Goal: Task Accomplishment & Management: Complete application form

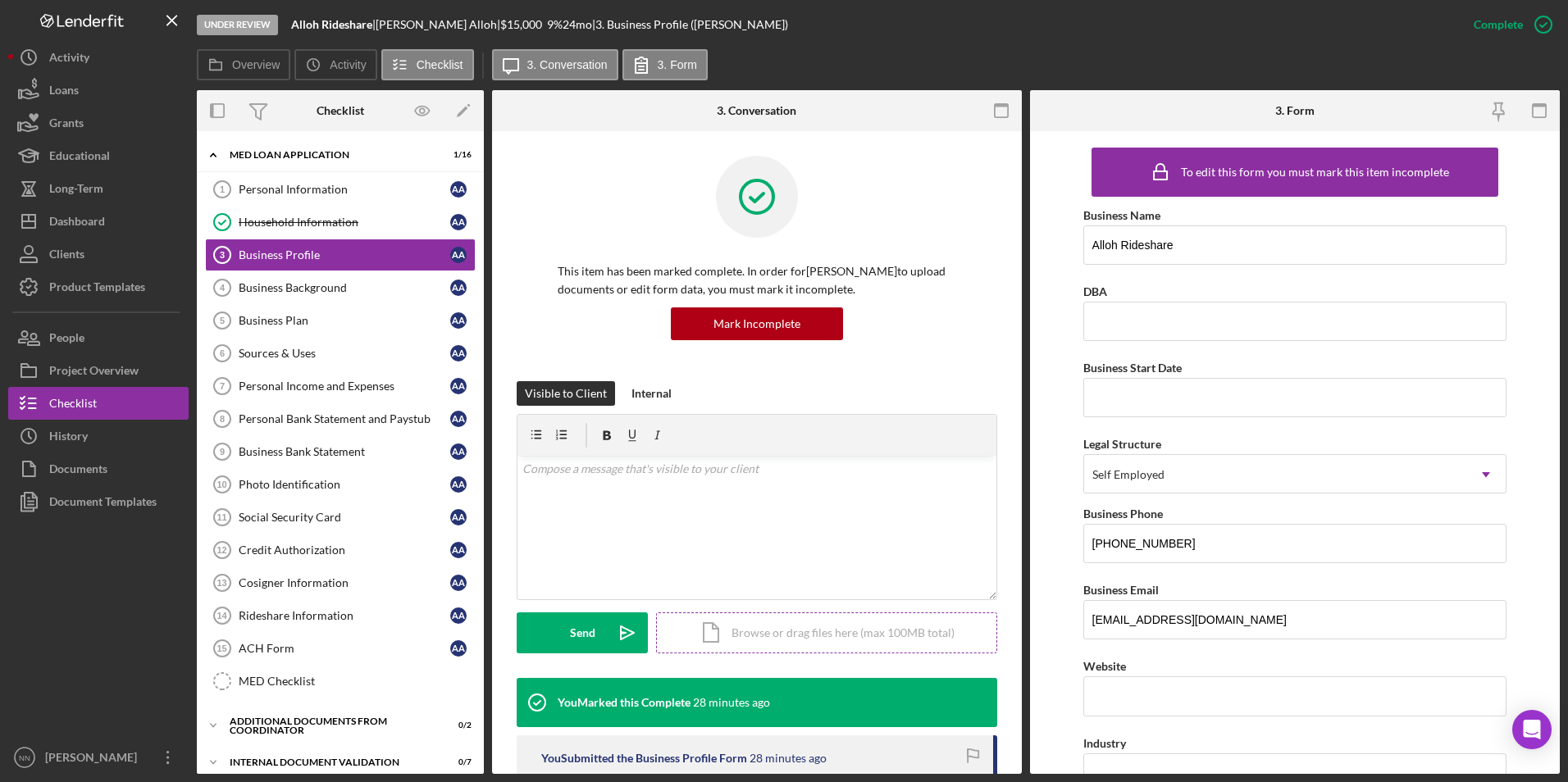
scroll to position [593, 0]
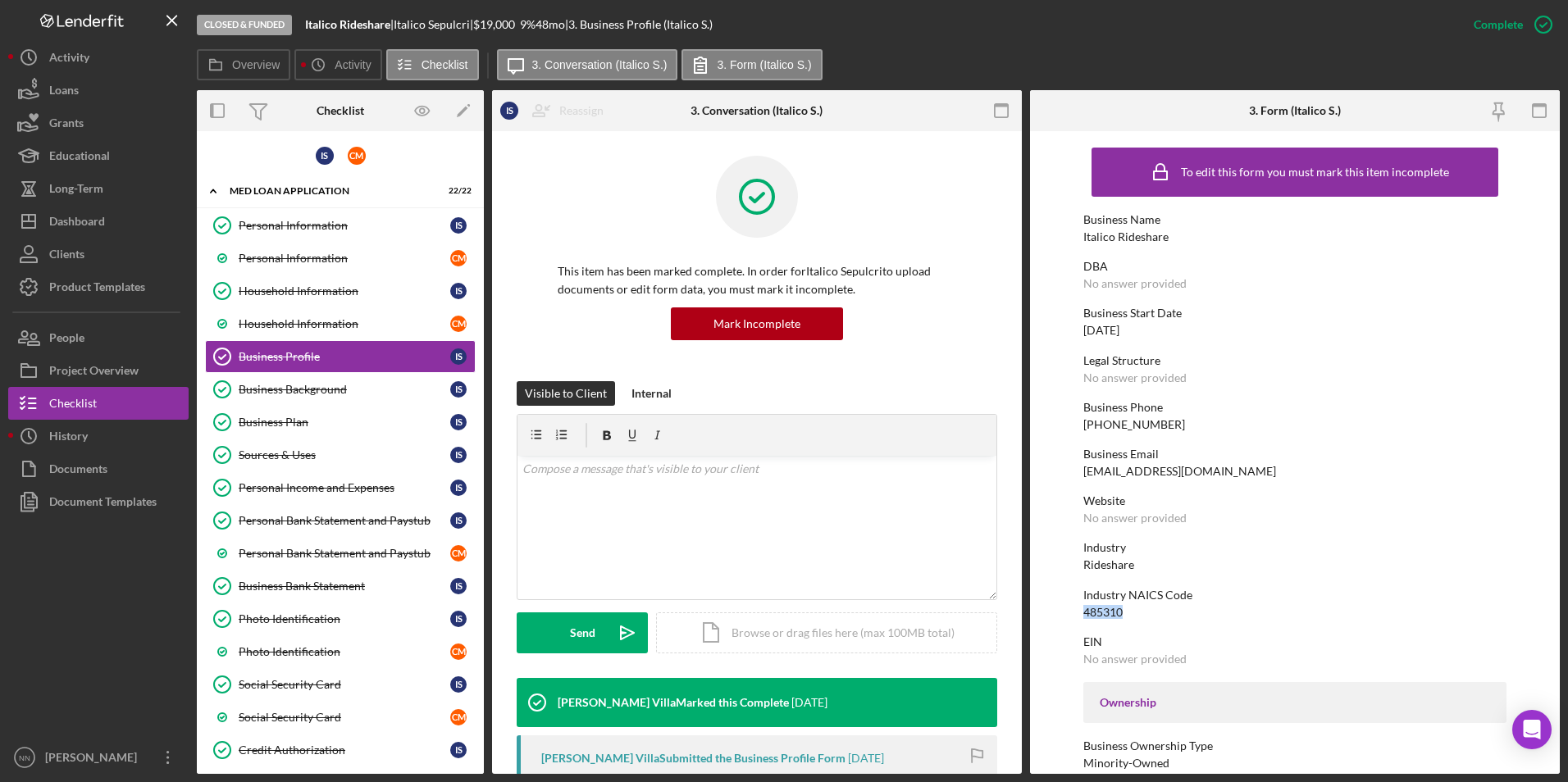
scroll to position [246, 0]
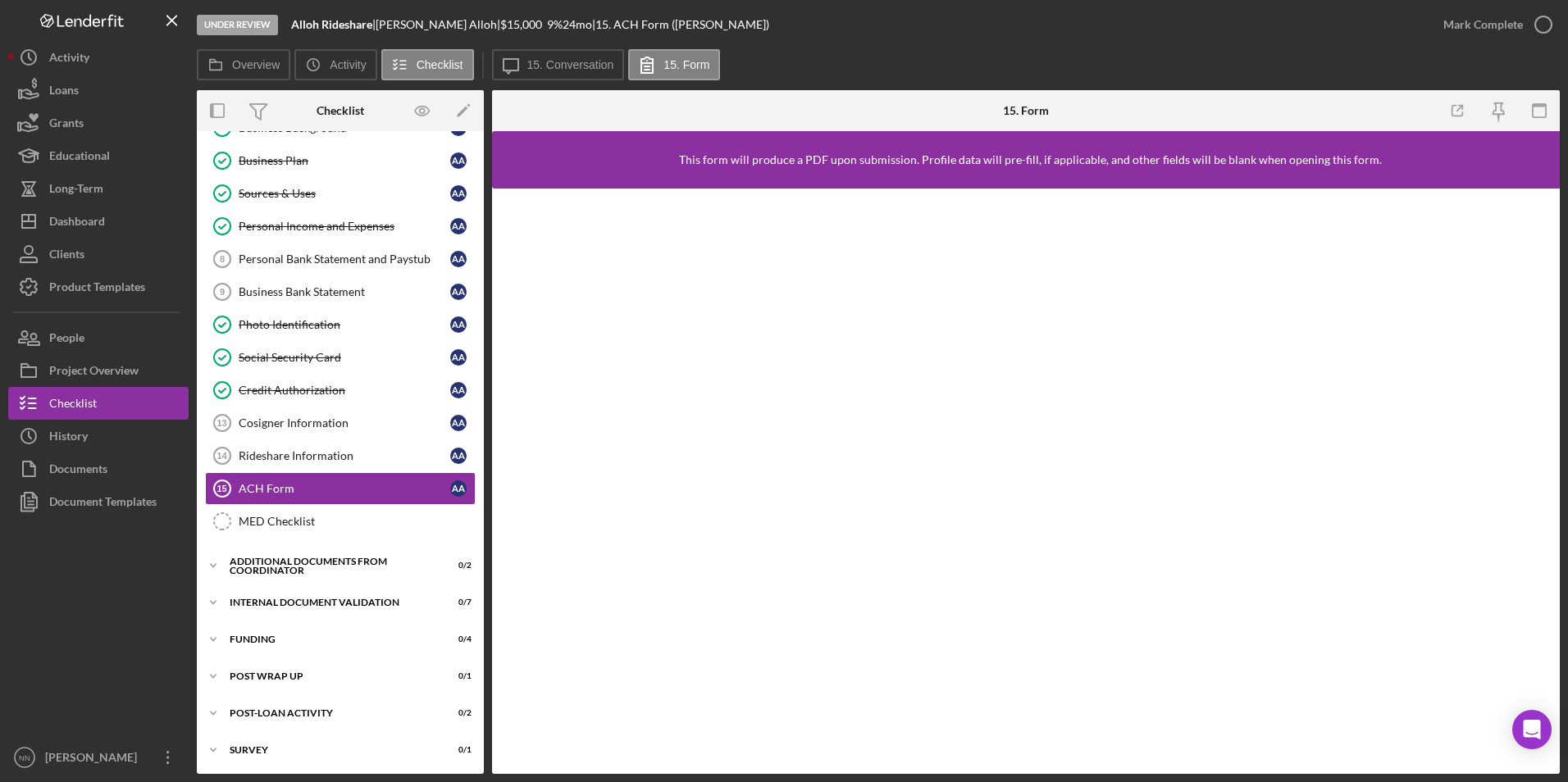
scroll to position [161, 0]
click at [1533, 24] on icon "button" at bounding box center [1543, 25] width 41 height 41
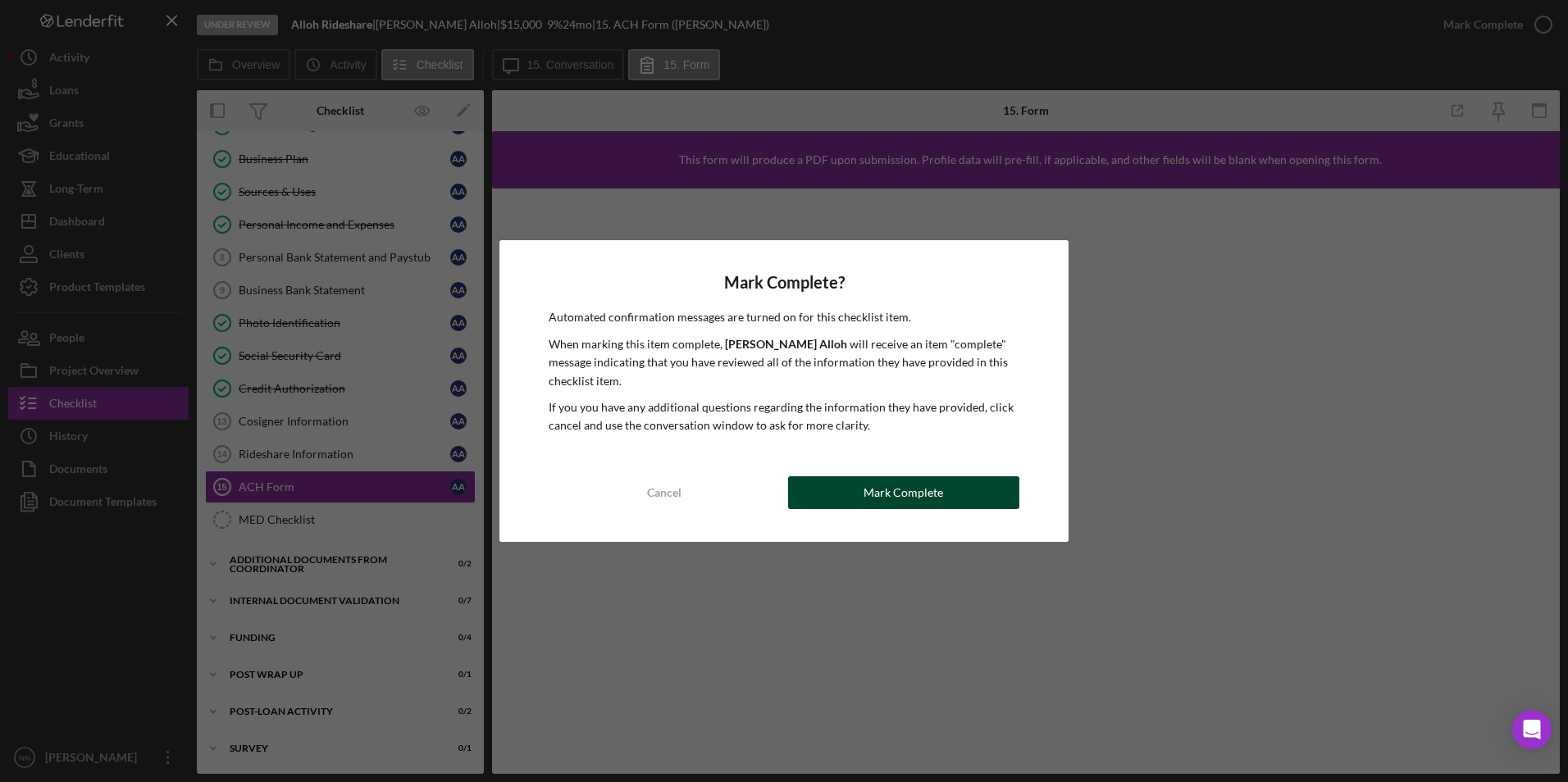
click at [882, 482] on div "Mark Complete" at bounding box center [903, 493] width 79 height 33
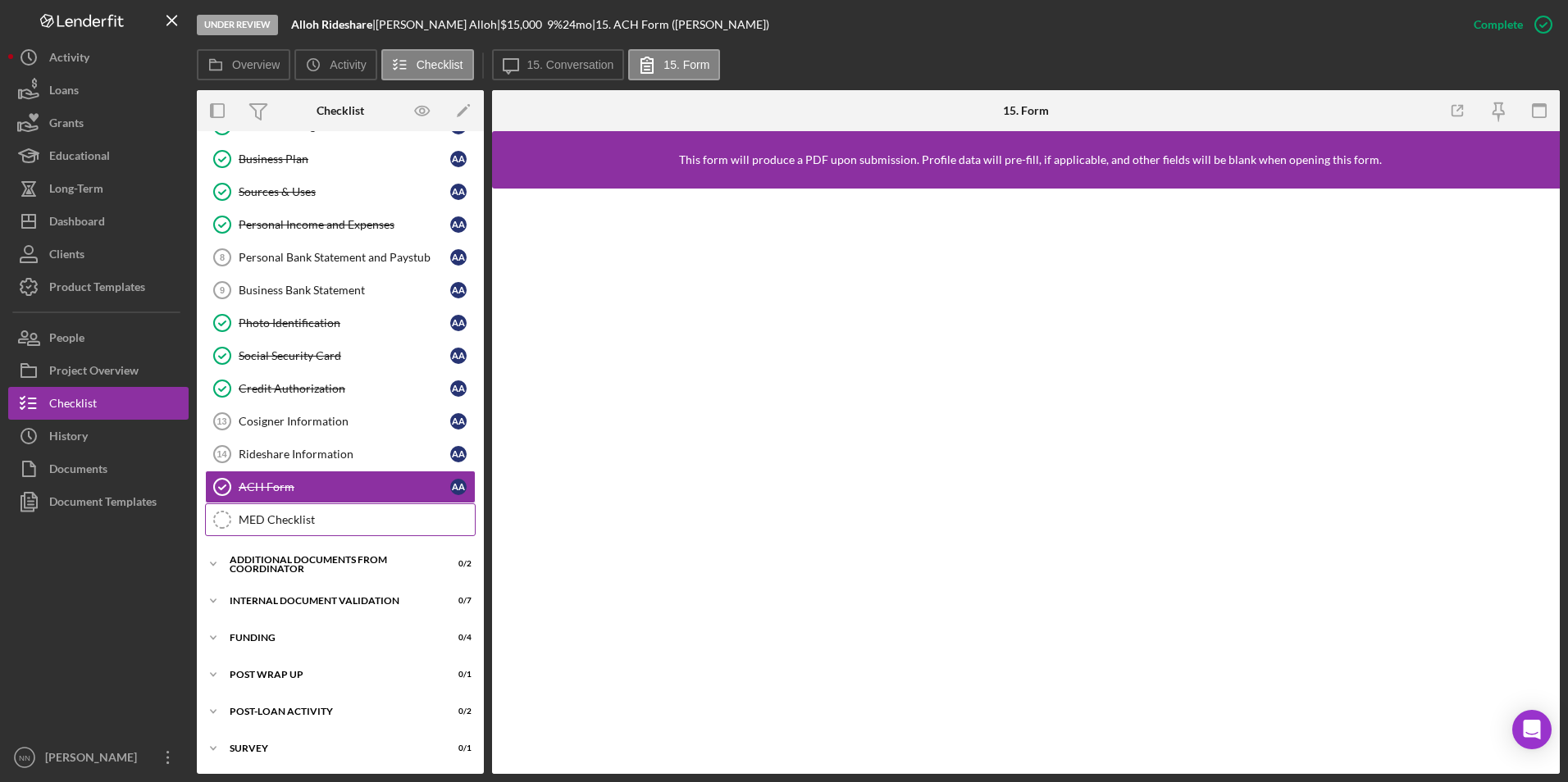
click at [252, 506] on link "MED Checklist MED Checklist" at bounding box center [340, 520] width 271 height 33
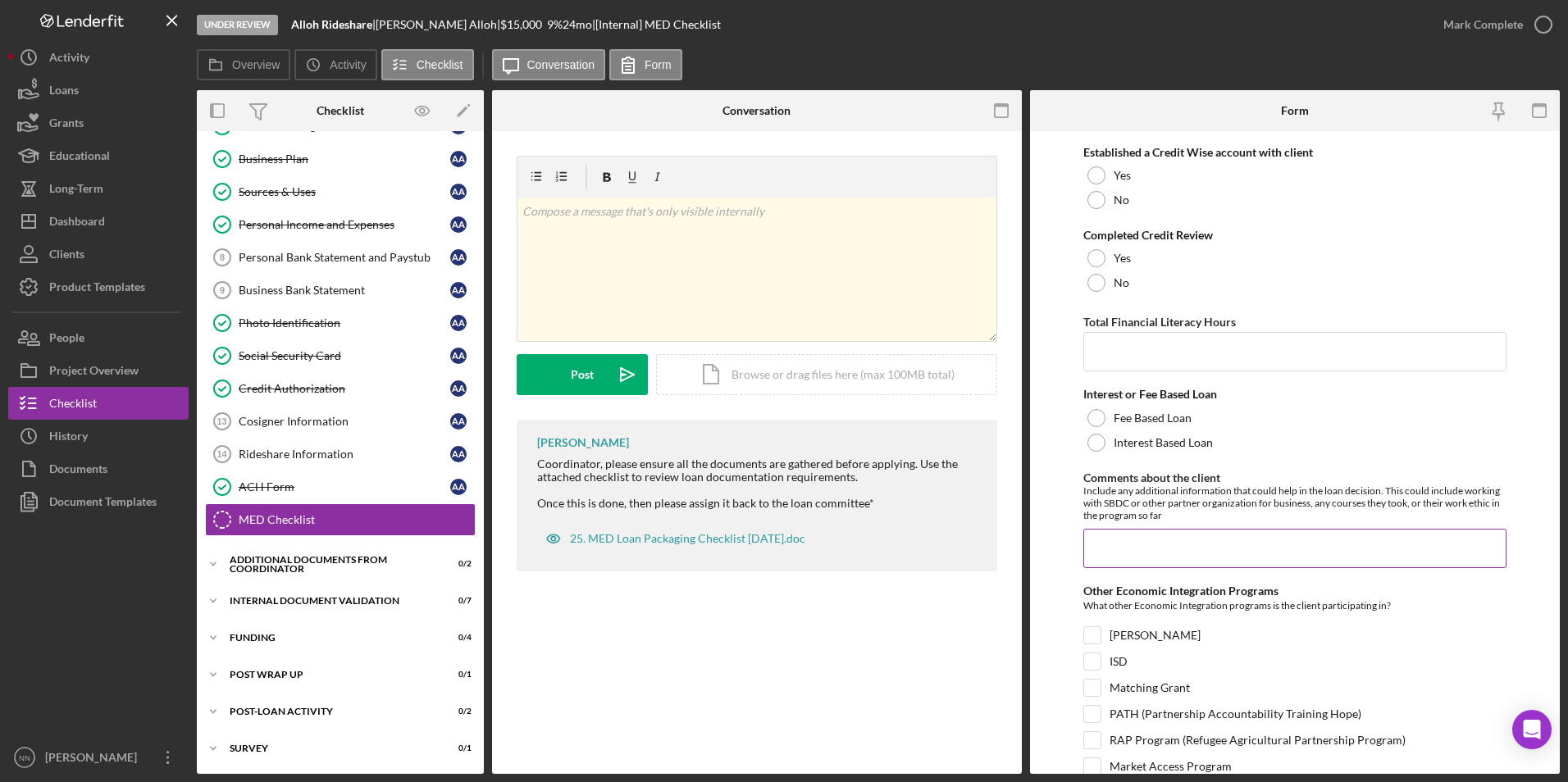
scroll to position [246, 0]
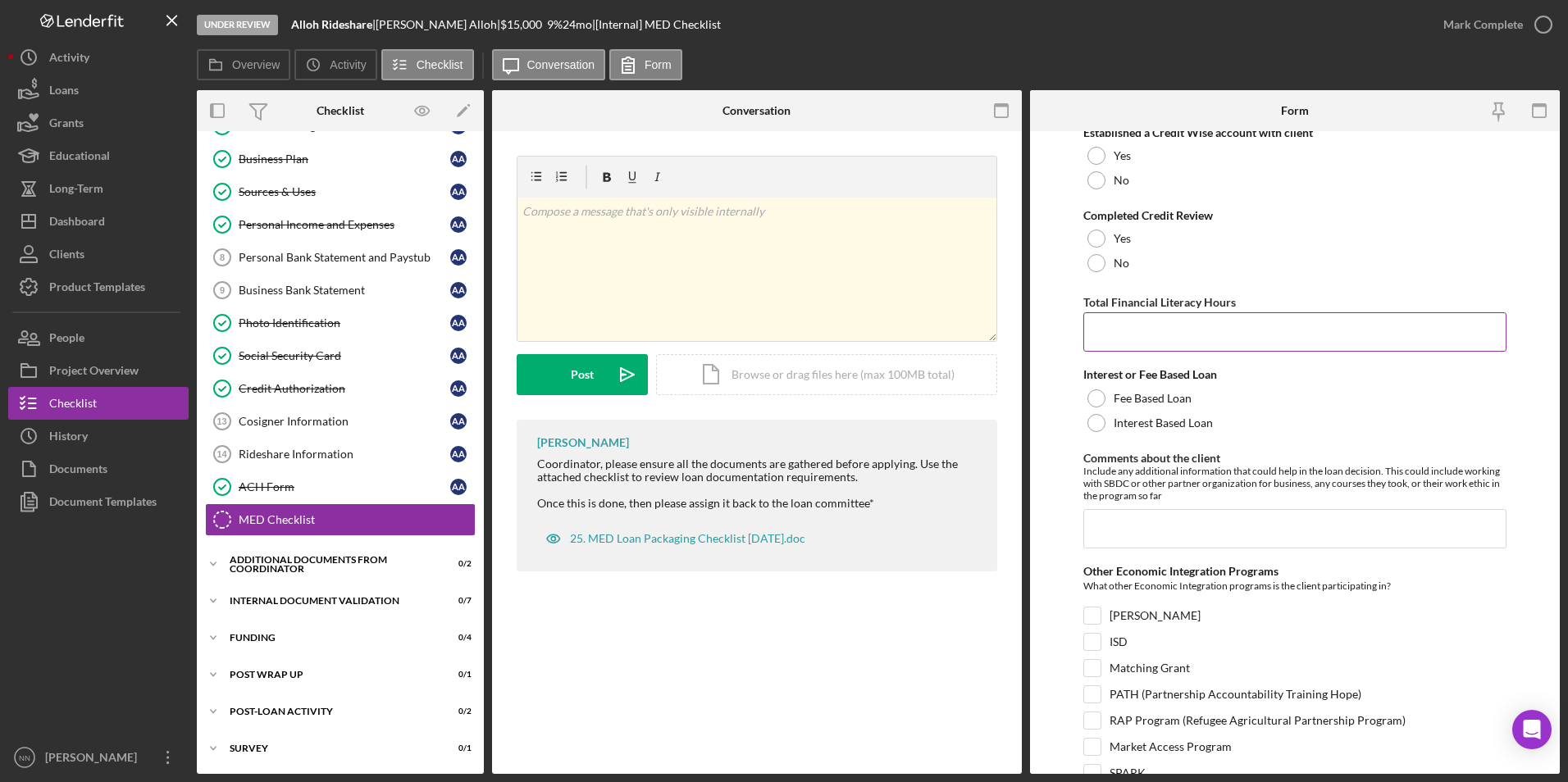
click at [1212, 336] on input "Total Financial Literacy Hours" at bounding box center [1295, 333] width 424 height 40
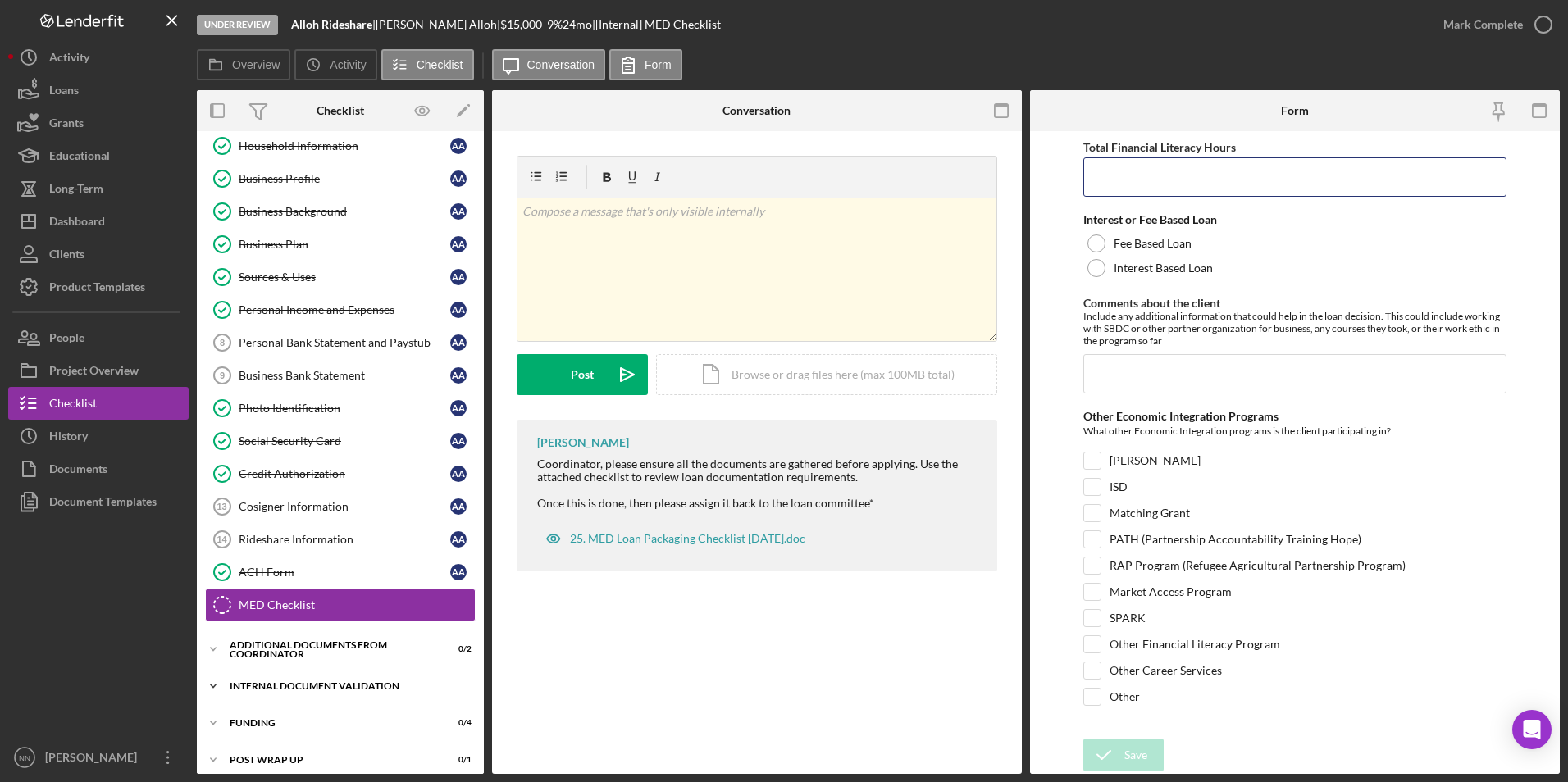
scroll to position [161, 0]
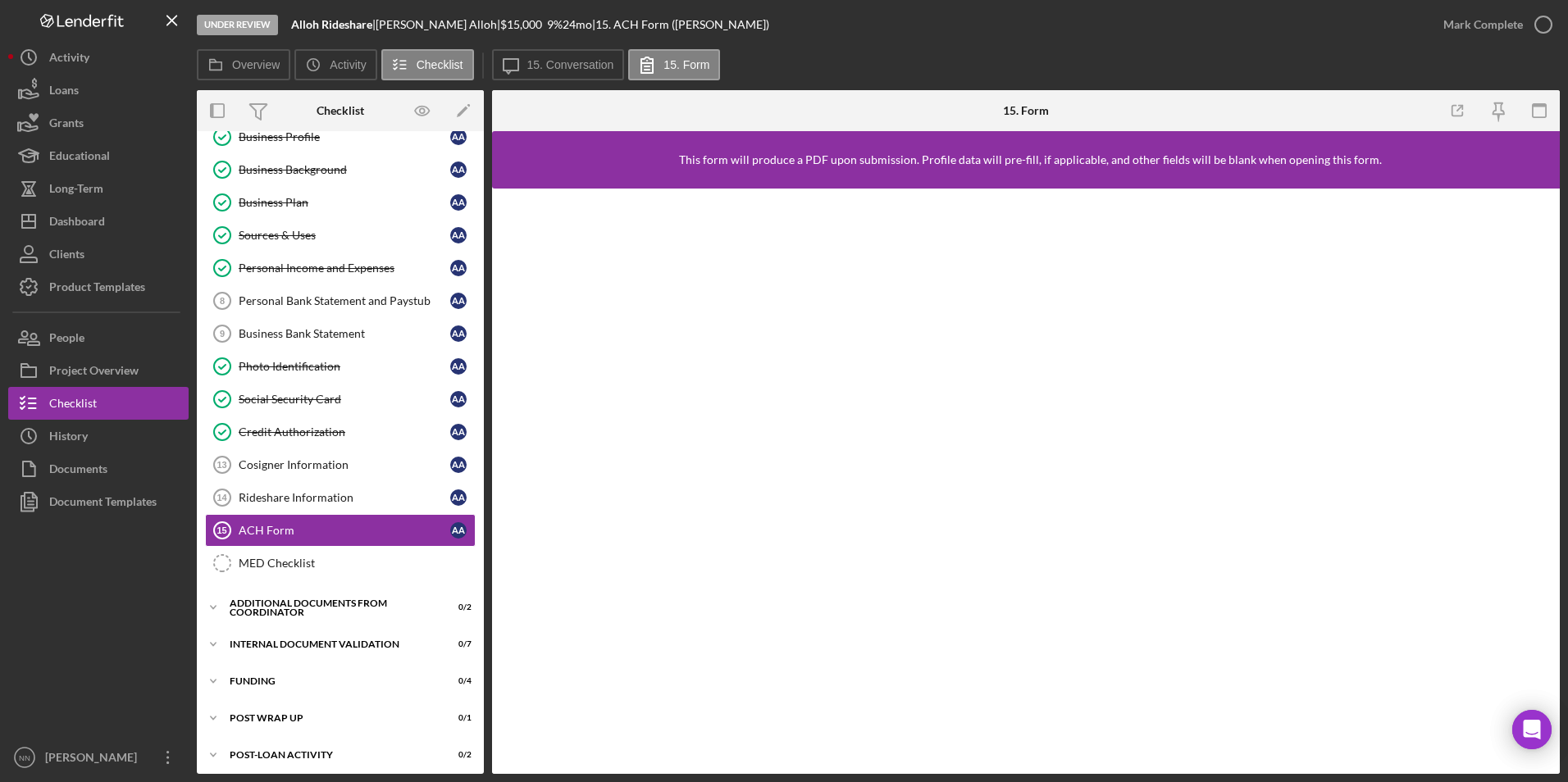
scroll to position [161, 0]
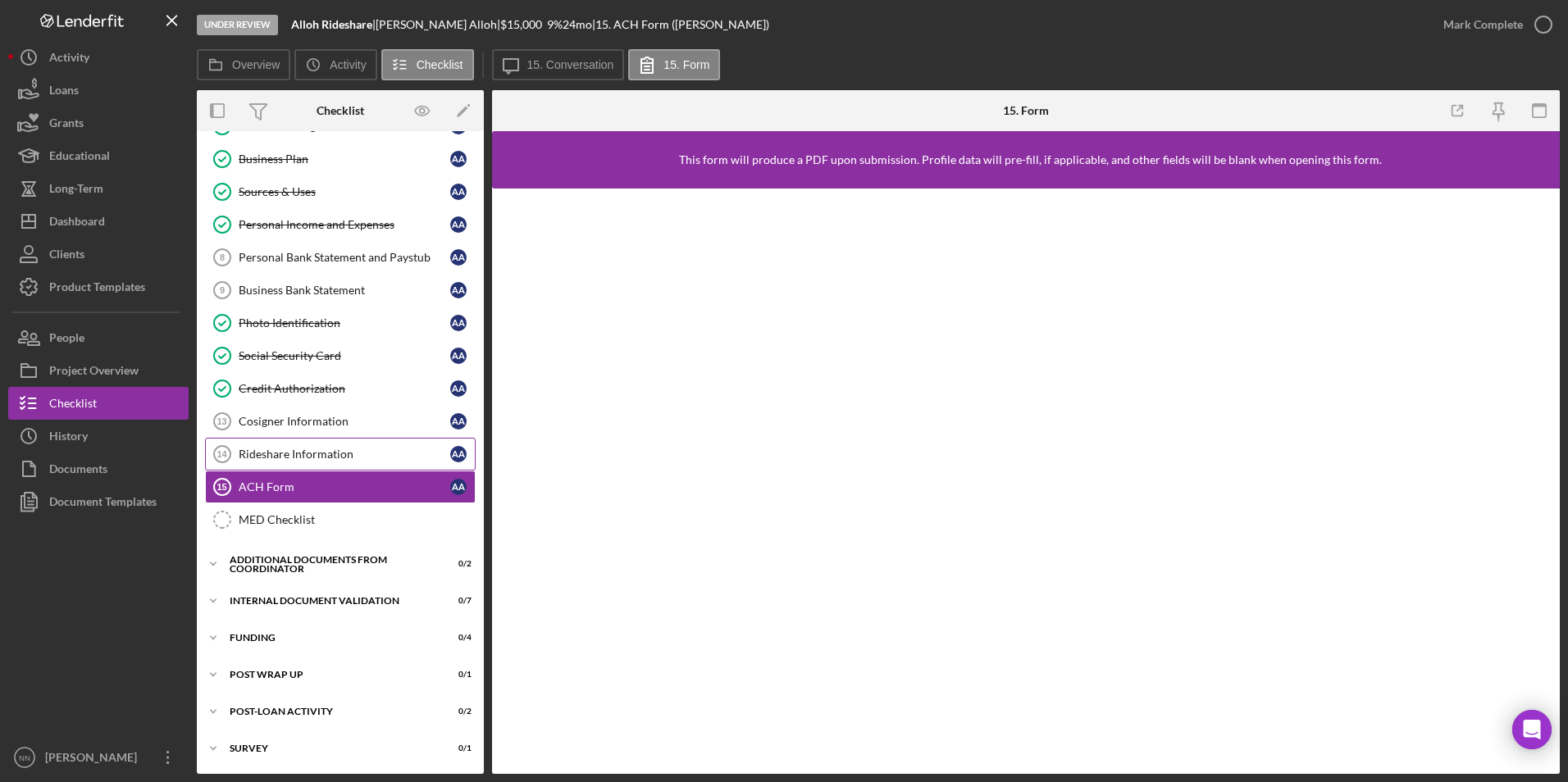
click at [384, 455] on div "Rideshare Information" at bounding box center [344, 454] width 212 height 13
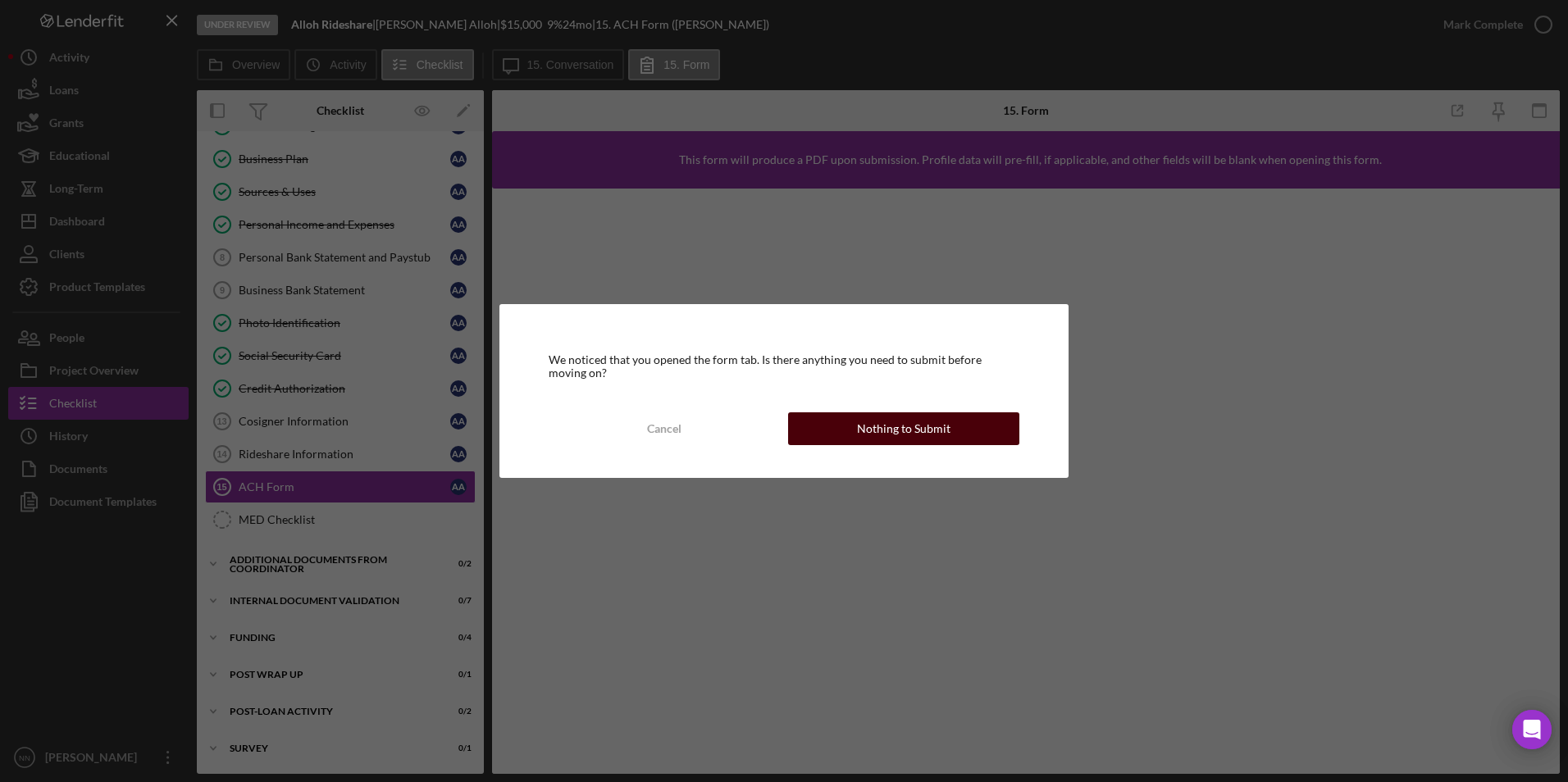
click at [889, 433] on div "Nothing to Submit" at bounding box center [903, 429] width 94 height 33
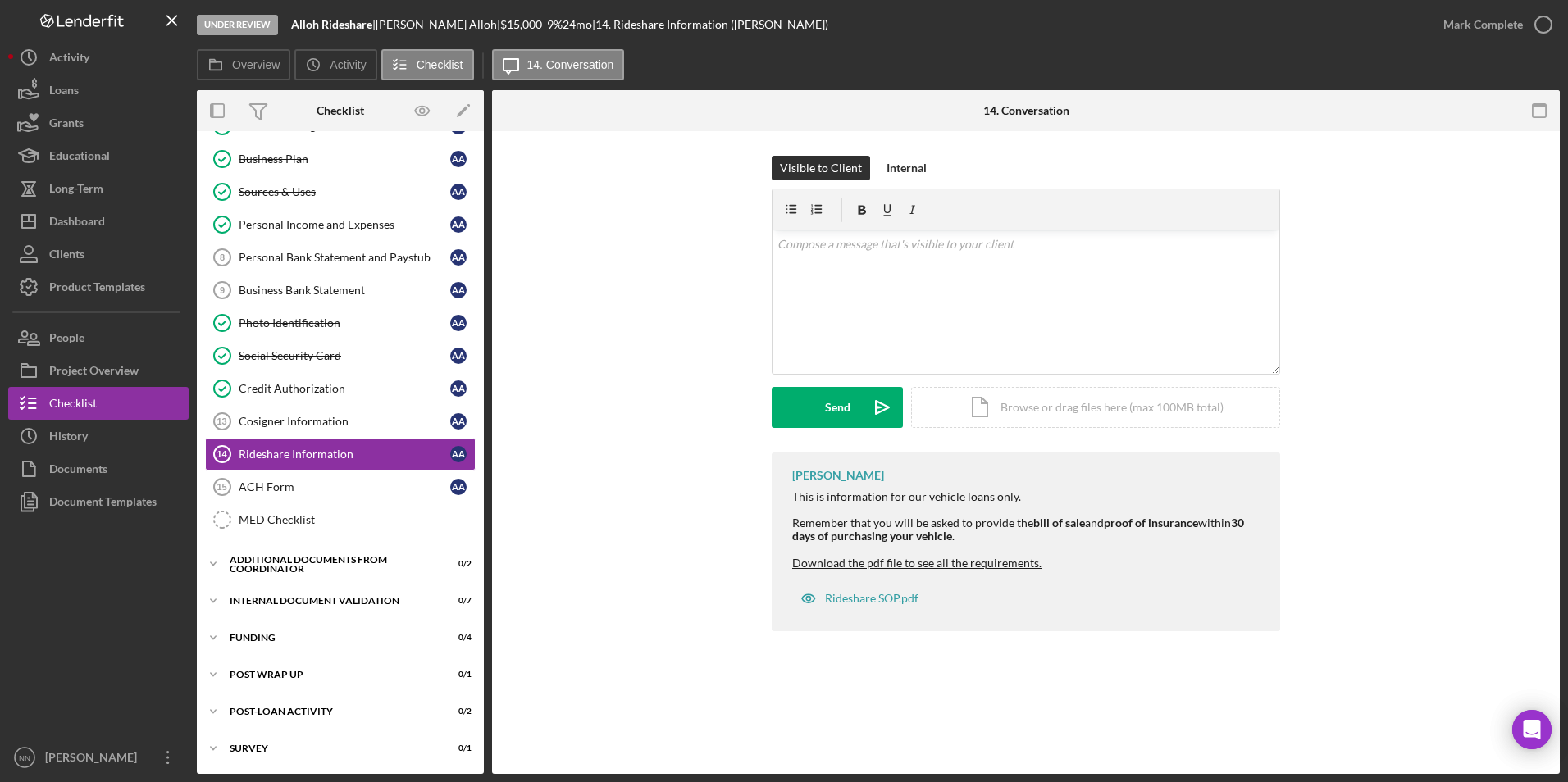
scroll to position [161, 0]
click at [369, 485] on div "ACH Form" at bounding box center [344, 487] width 212 height 13
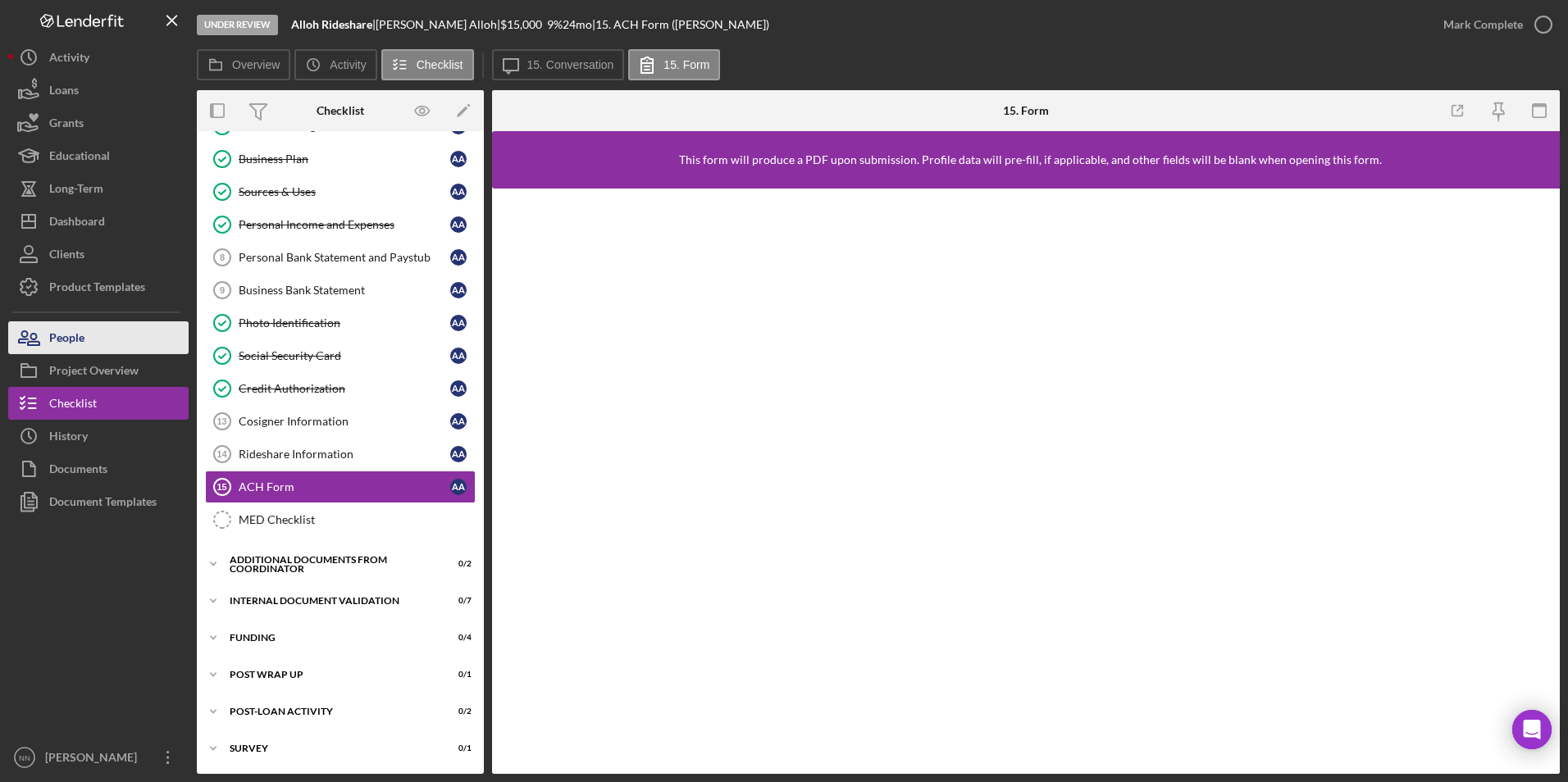
click at [85, 334] on button "People" at bounding box center [98, 338] width 180 height 33
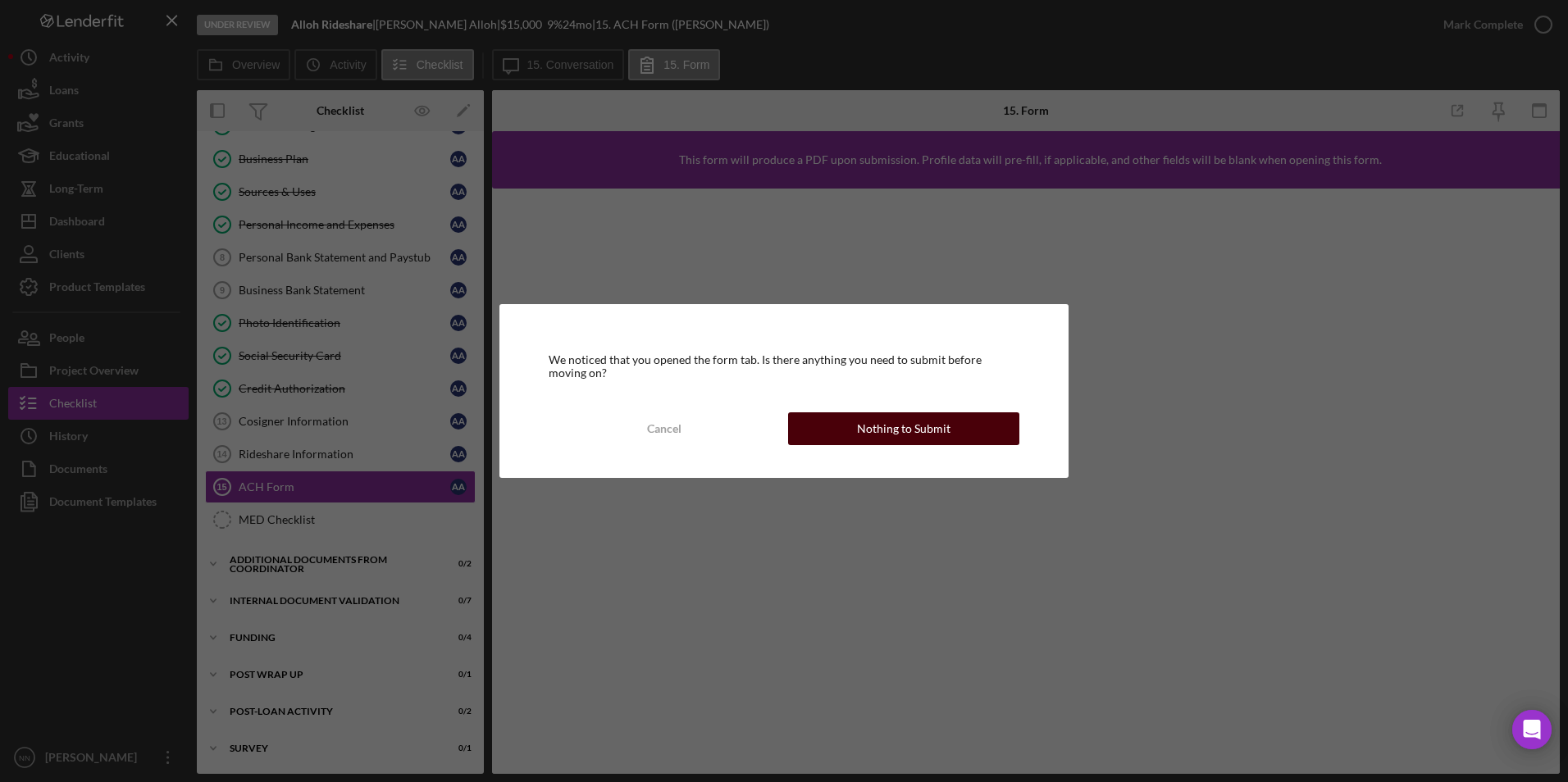
click at [1013, 431] on button "Nothing to Submit" at bounding box center [903, 429] width 231 height 33
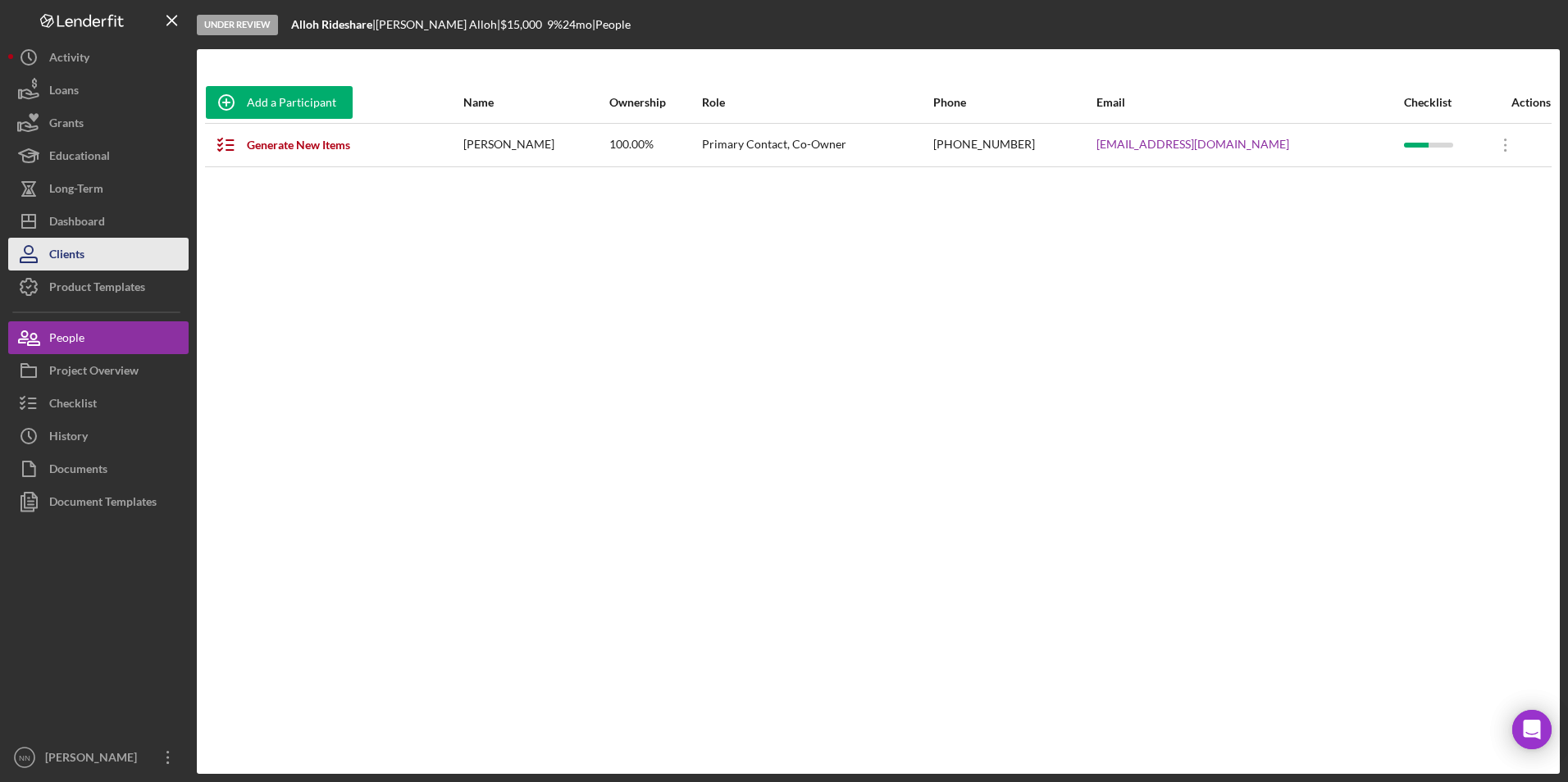
click at [108, 254] on button "Clients" at bounding box center [98, 254] width 180 height 33
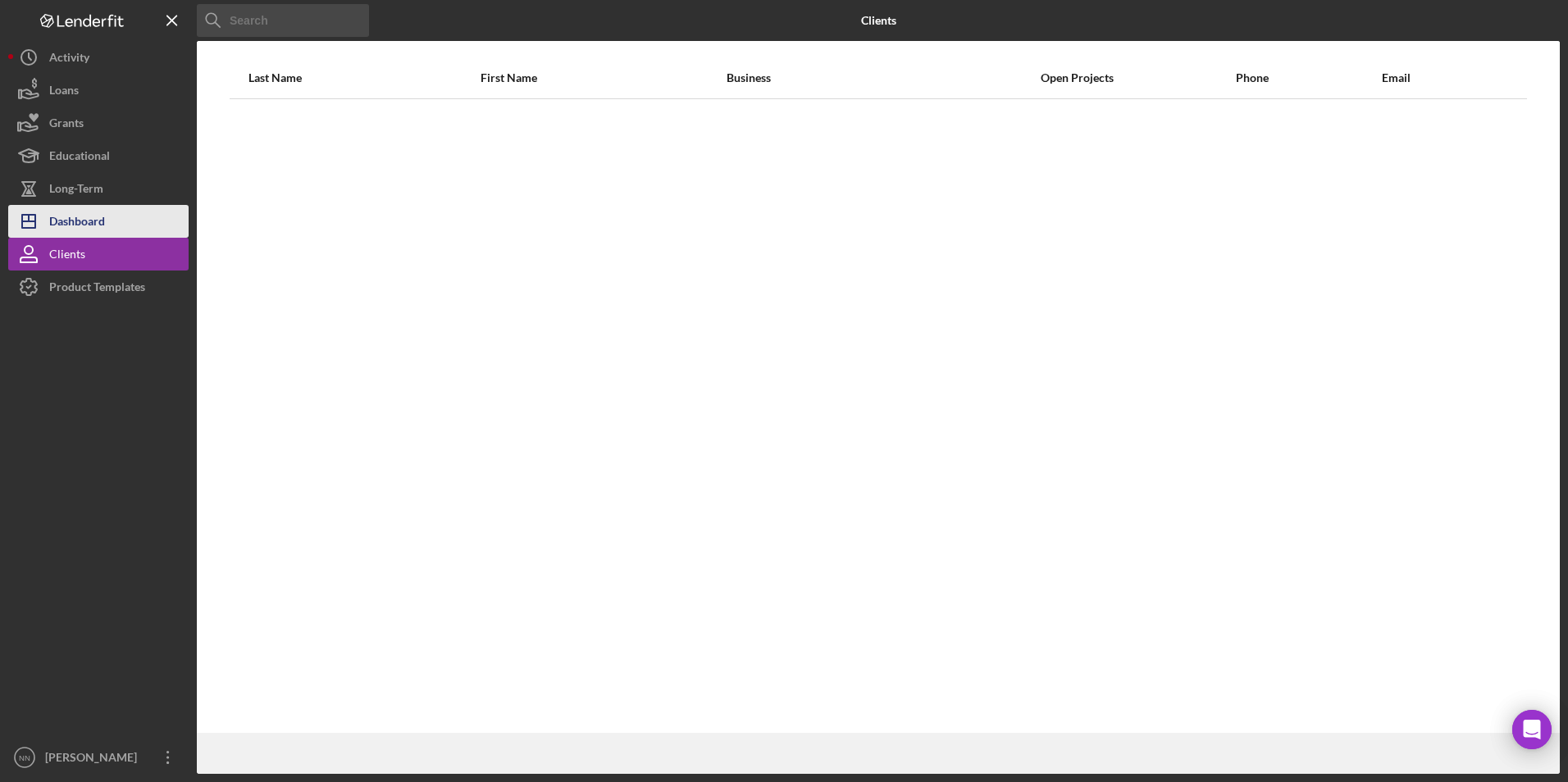
click at [89, 218] on div "Dashboard" at bounding box center [76, 223] width 55 height 37
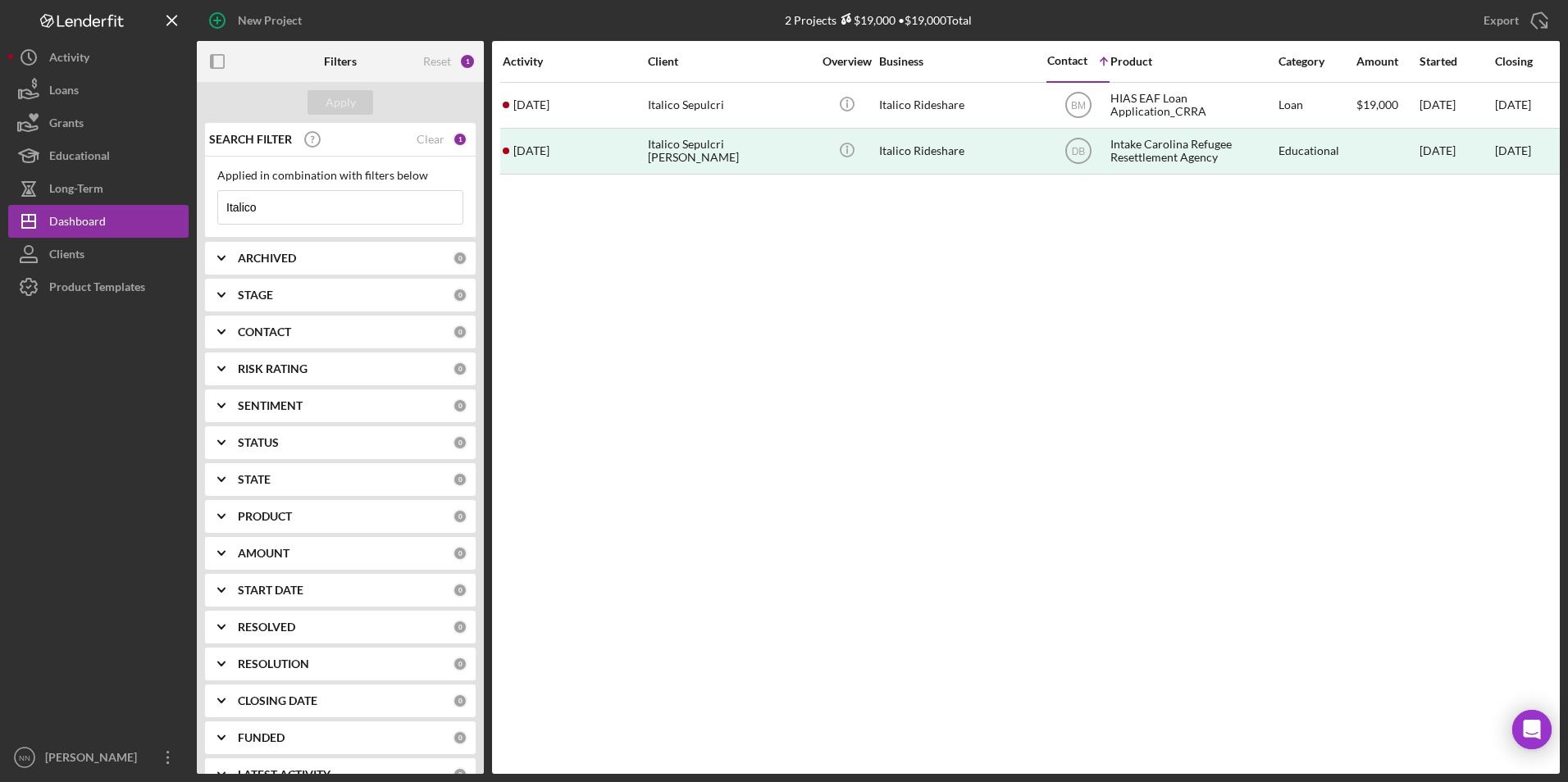
click at [309, 203] on input "Italico" at bounding box center [340, 208] width 244 height 33
drag, startPoint x: 309, startPoint y: 203, endPoint x: 243, endPoint y: 208, distance: 66.2
click at [247, 207] on input "Italico" at bounding box center [340, 208] width 244 height 33
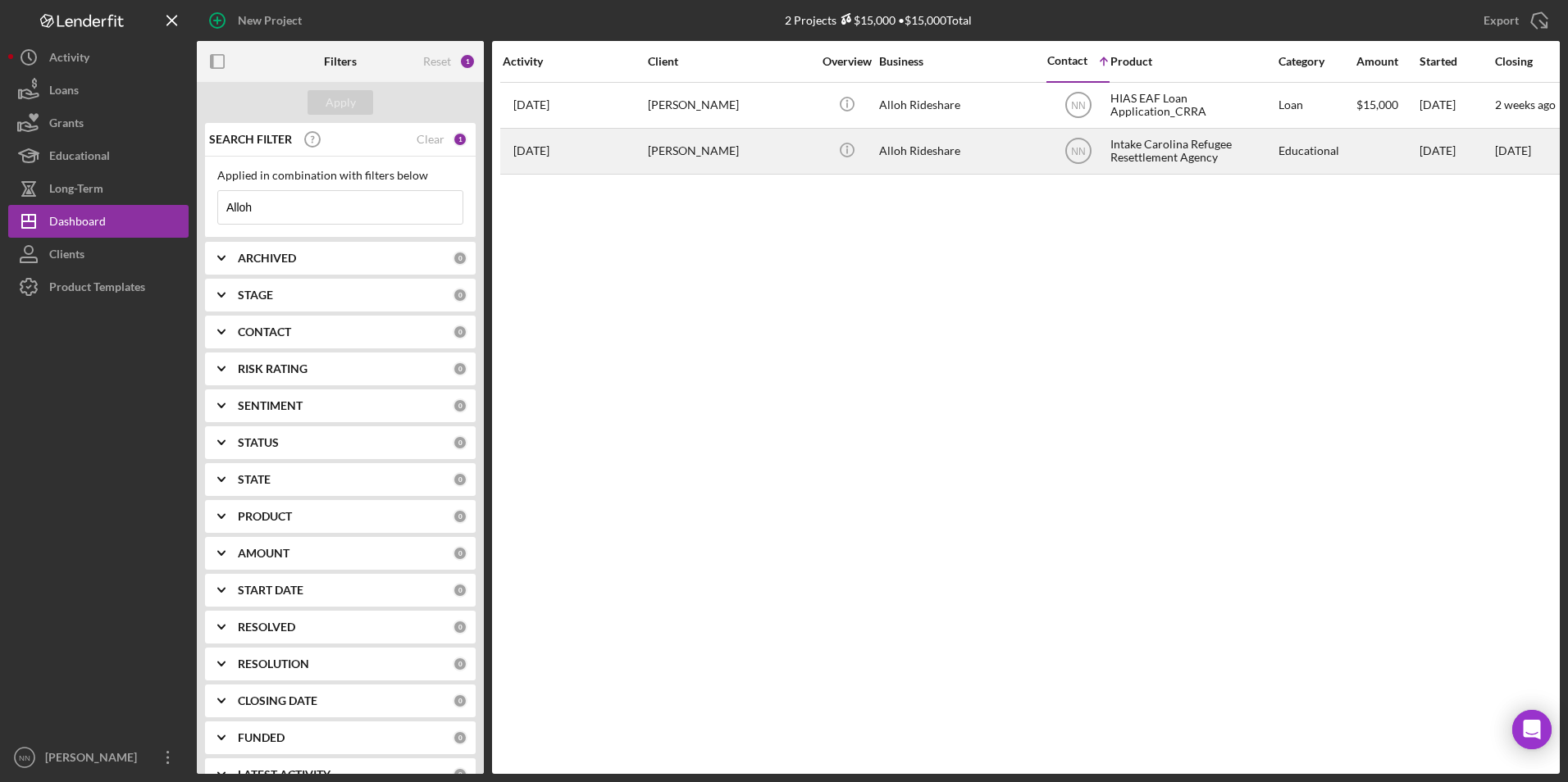
type input "Alloh"
click at [694, 155] on div "Ahmad Alloh" at bounding box center [730, 151] width 164 height 44
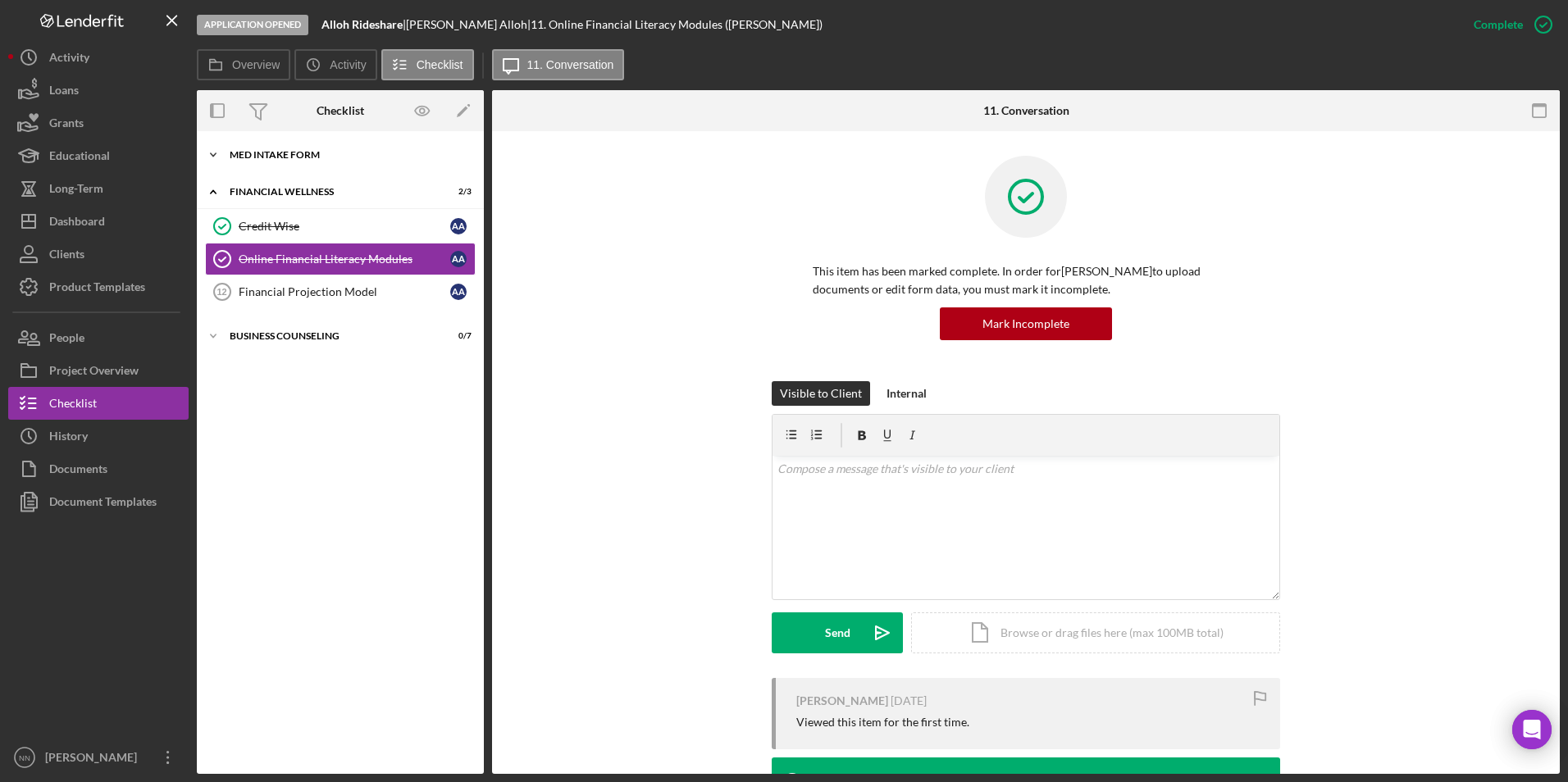
click at [264, 147] on div "Icon/Expander MED Intake Form 9 / 9" at bounding box center [340, 155] width 287 height 33
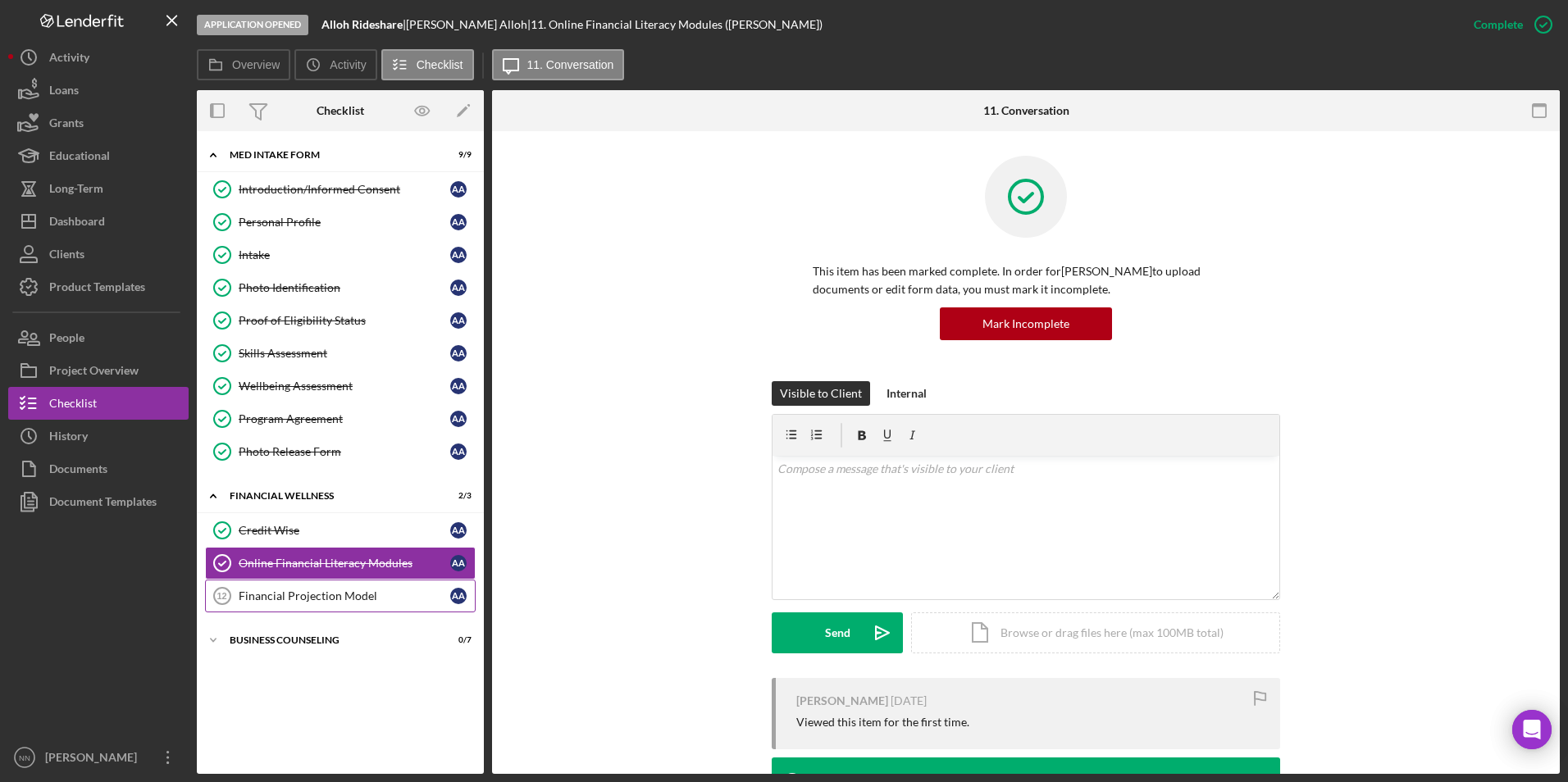
click at [286, 589] on div "Financial Projection Model" at bounding box center [344, 596] width 212 height 13
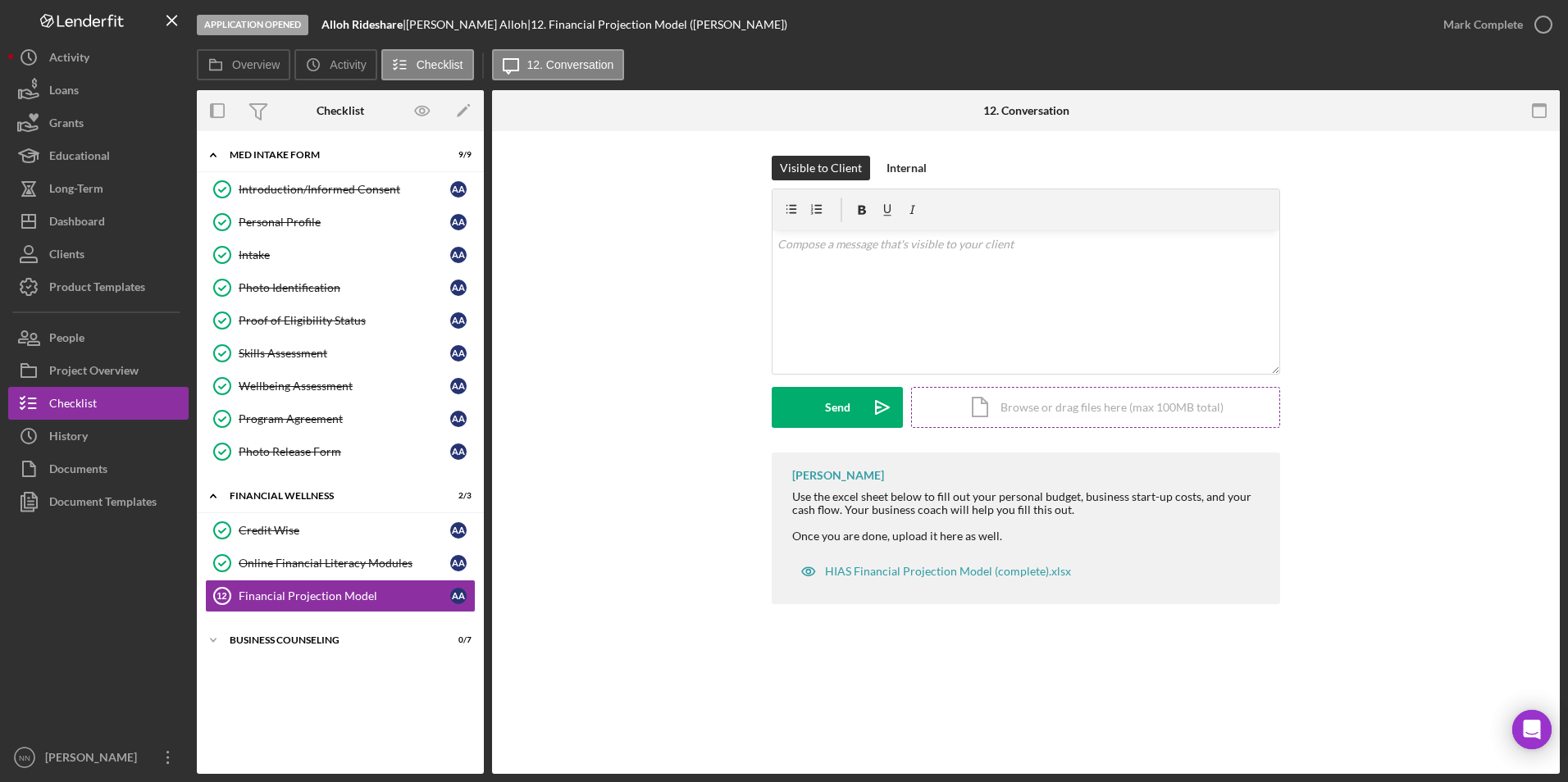
click at [1033, 415] on div "Icon/Document Browse or drag files here (max 100MB total) Tap to choose files o…" at bounding box center [1096, 408] width 369 height 41
click at [827, 408] on div "Upload" at bounding box center [837, 408] width 37 height 41
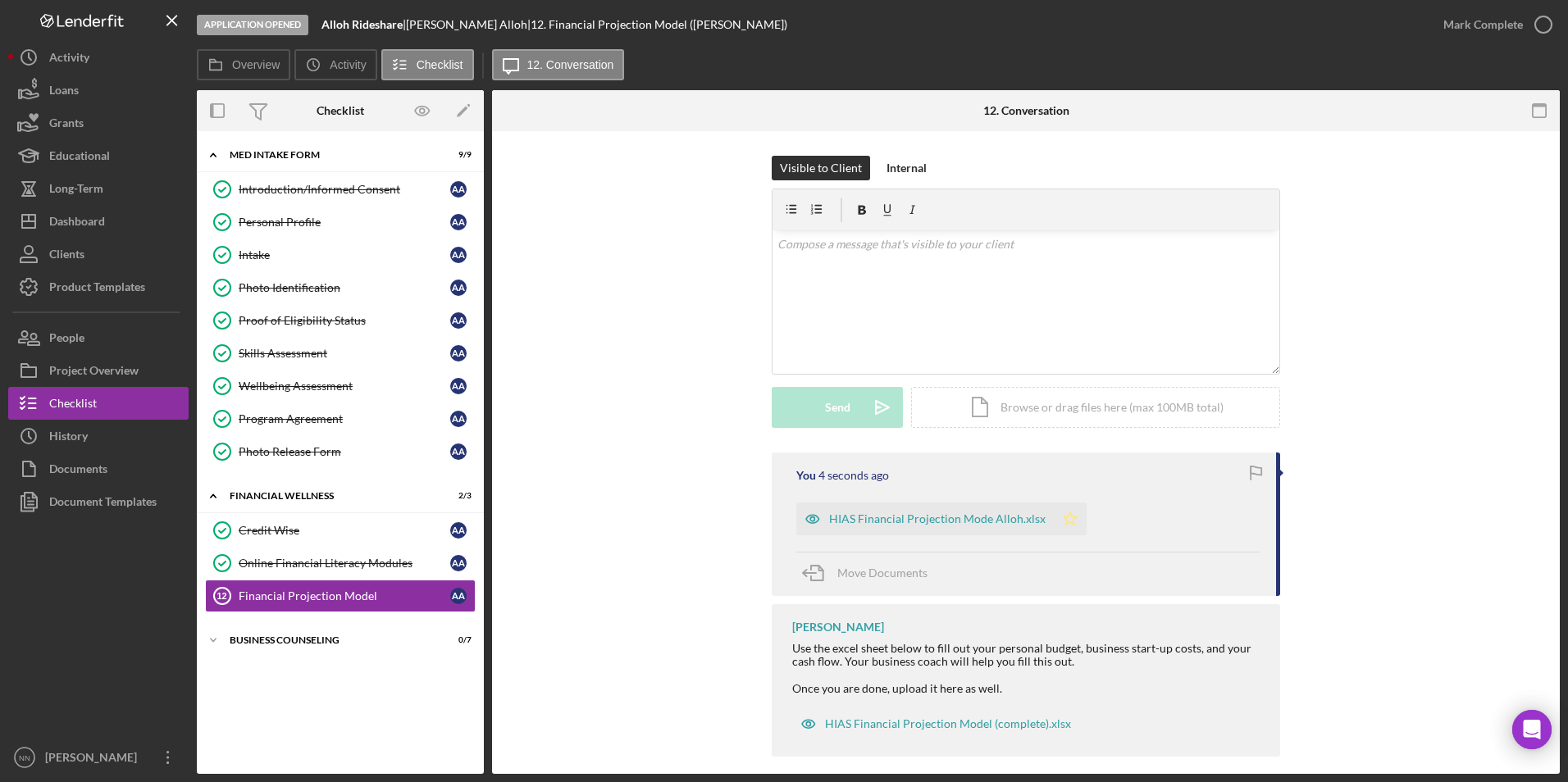
click at [1060, 526] on icon "Icon/Star" at bounding box center [1070, 519] width 33 height 33
click at [1531, 21] on icon "button" at bounding box center [1543, 25] width 41 height 41
